Goal: Check status

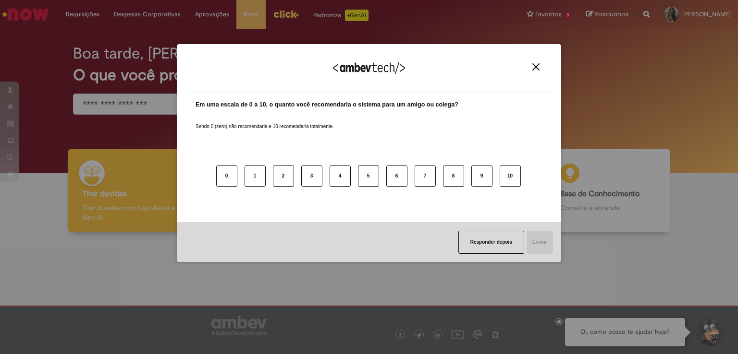
click at [538, 64] on img "Close" at bounding box center [535, 66] width 7 height 7
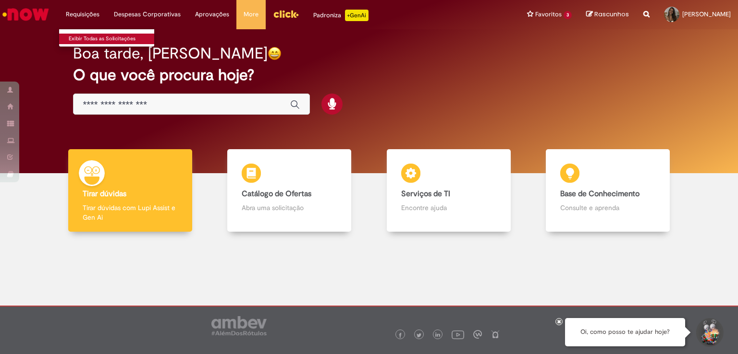
click at [87, 41] on link "Exibir Todas as Solicitações" at bounding box center [112, 39] width 106 height 11
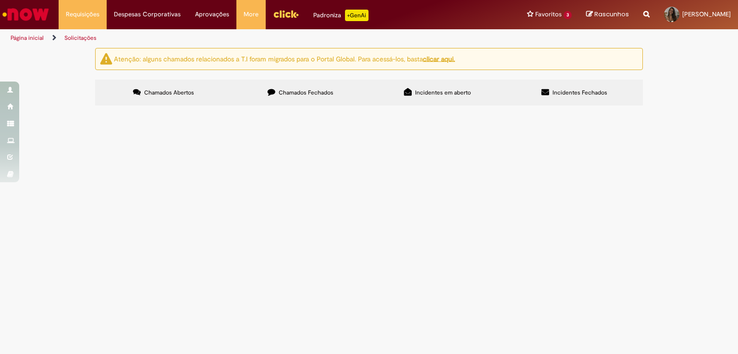
click at [293, 102] on label "Chamados Fechados" at bounding box center [300, 93] width 137 height 26
click at [0, 0] on span "Bom dia! Fiz a alteração da família de cargos pelo chamado R13540947 e agora pr…" at bounding box center [0, 0] width 0 height 0
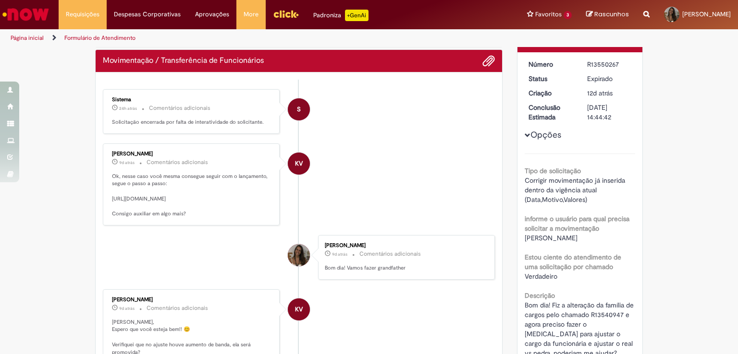
scroll to position [58, 0]
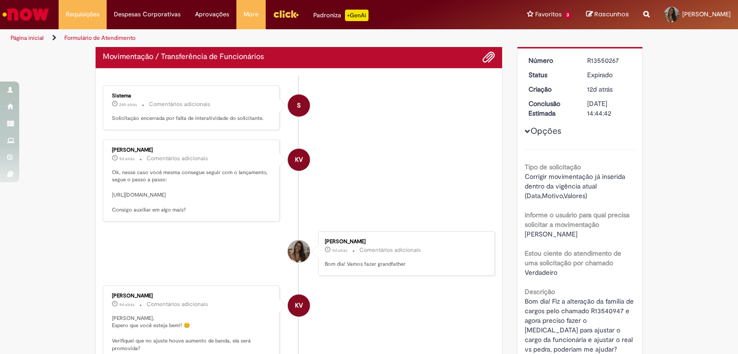
drag, startPoint x: 109, startPoint y: 196, endPoint x: 249, endPoint y: 264, distance: 155.1
click at [249, 214] on p "Ok, nesse caso você mesma consegue seguir com o lançamento, segue o passo a pas…" at bounding box center [192, 191] width 160 height 45
drag, startPoint x: 257, startPoint y: 264, endPoint x: 106, endPoint y: 192, distance: 167.4
click at [106, 192] on div "[PERSON_NAME] 9d atrás 9 dias atrás Comentários adicionais Ok, nesse caso você …" at bounding box center [191, 181] width 171 height 76
copy p "[URL][DOMAIN_NAME]"
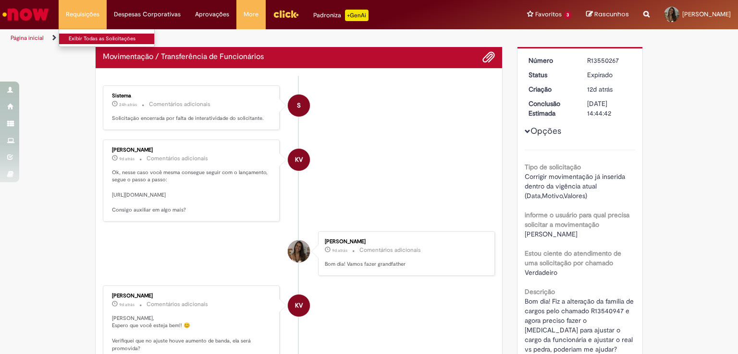
click at [81, 36] on link "Exibir Todas as Solicitações" at bounding box center [112, 39] width 106 height 11
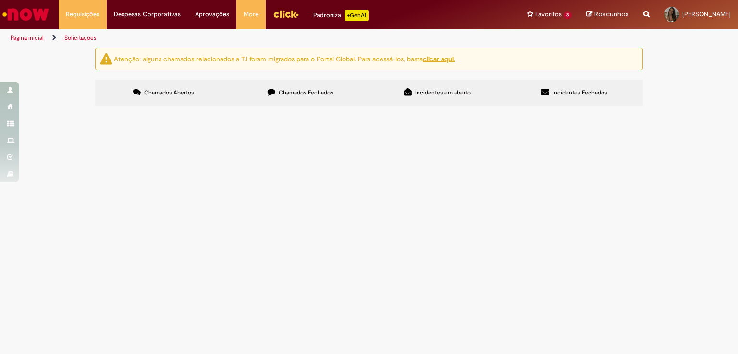
click at [314, 95] on span "Chamados Fechados" at bounding box center [306, 93] width 55 height 8
click at [0, 0] on span "Bom dia! Fiz a alteração da família de cargos pelo chamado R13540947 e agora pr…" at bounding box center [0, 0] width 0 height 0
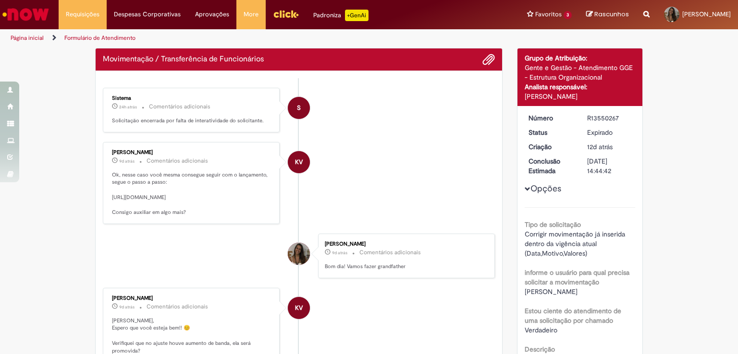
click at [281, 152] on li "KV [PERSON_NAME] 9d atrás 9 dias atrás Comentários adicionais Ok, nesse caso vo…" at bounding box center [299, 183] width 392 height 82
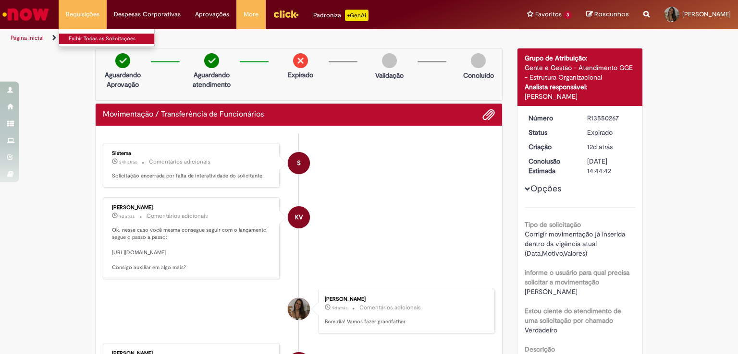
click at [71, 36] on link "Exibir Todas as Solicitações" at bounding box center [112, 39] width 106 height 11
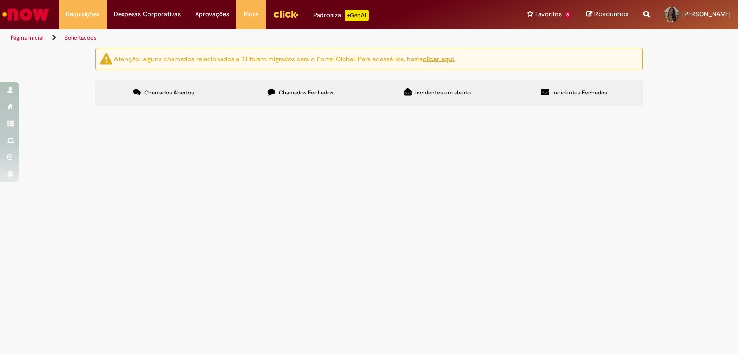
click at [303, 97] on label "Chamados Fechados" at bounding box center [300, 93] width 137 height 26
click at [0, 0] on span "Bom dia! Fiz a alteração da família de cargos pelo chamado R13540954 e agora pr…" at bounding box center [0, 0] width 0 height 0
click at [268, 281] on main "Solicitações Atenção: alguns chamados relacionados a T.I foram migrados para o …" at bounding box center [369, 201] width 738 height 307
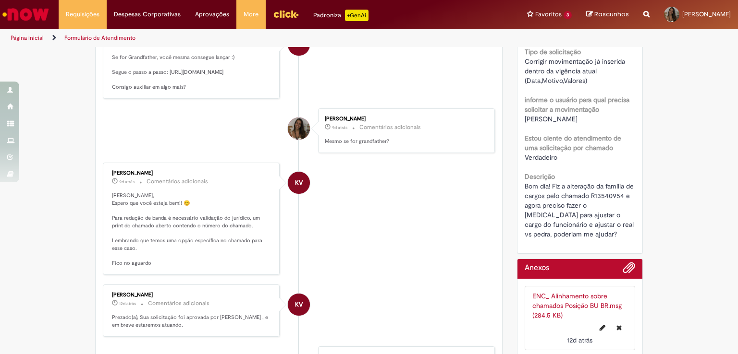
scroll to position [175, 0]
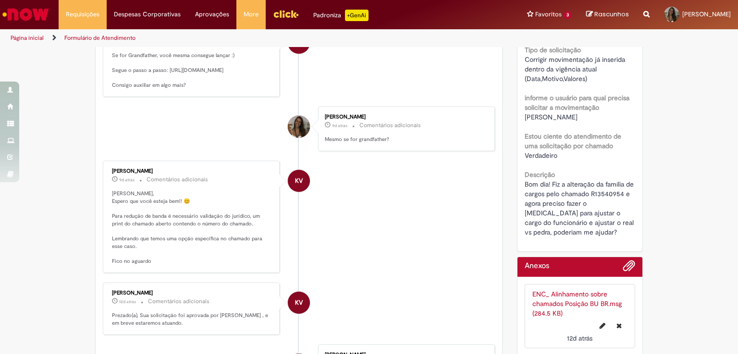
drag, startPoint x: 264, startPoint y: 150, endPoint x: 107, endPoint y: 76, distance: 173.6
click at [107, 76] on div "[PERSON_NAME] 9d atrás 9 dias atrás Comentários adicionais Se for Grandfather, …" at bounding box center [191, 59] width 171 height 69
copy p "[URL][DOMAIN_NAME]"
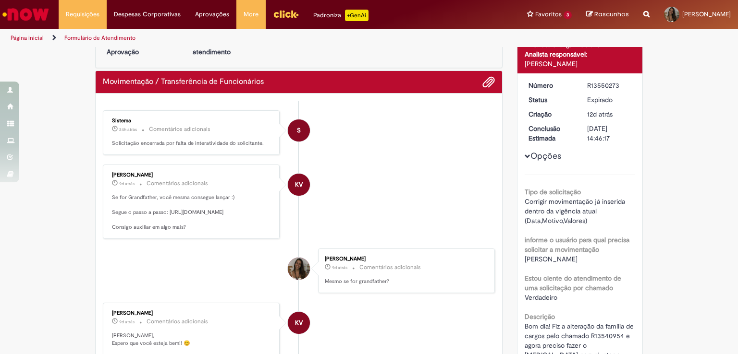
scroll to position [0, 0]
